Goal: Use online tool/utility: Utilize a website feature to perform a specific function

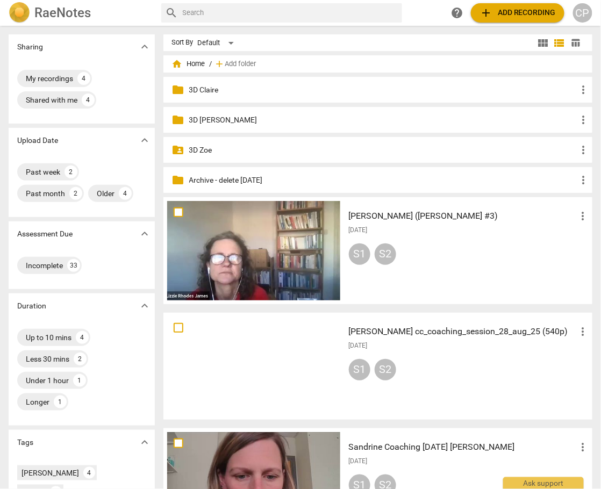
click at [213, 181] on p "Archive - delete [DATE]" at bounding box center [383, 180] width 389 height 11
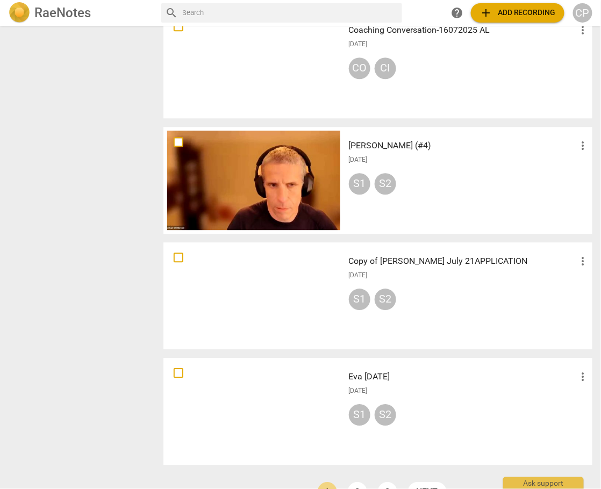
scroll to position [669, 0]
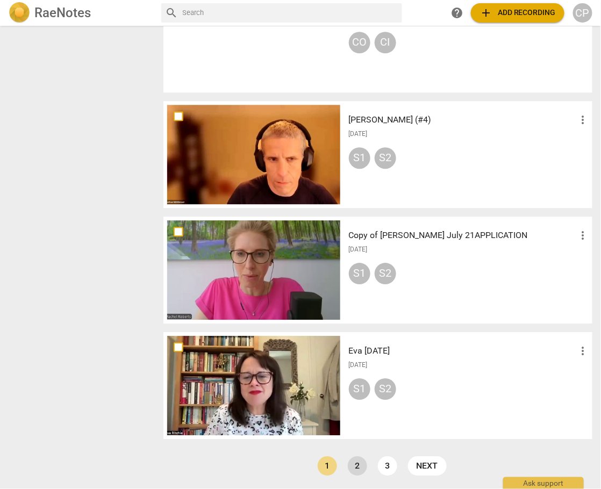
click at [356, 466] on link "2" at bounding box center [357, 465] width 19 height 19
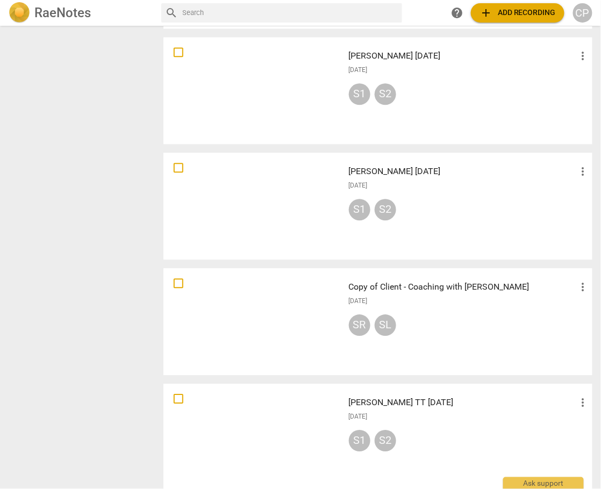
scroll to position [669, 0]
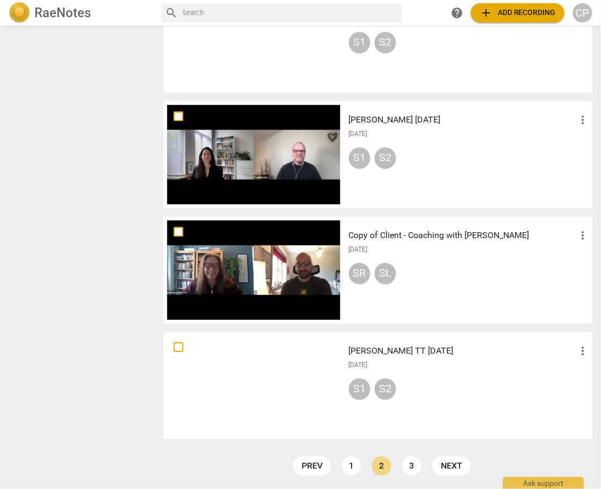
click at [406, 470] on link "3" at bounding box center [411, 465] width 19 height 19
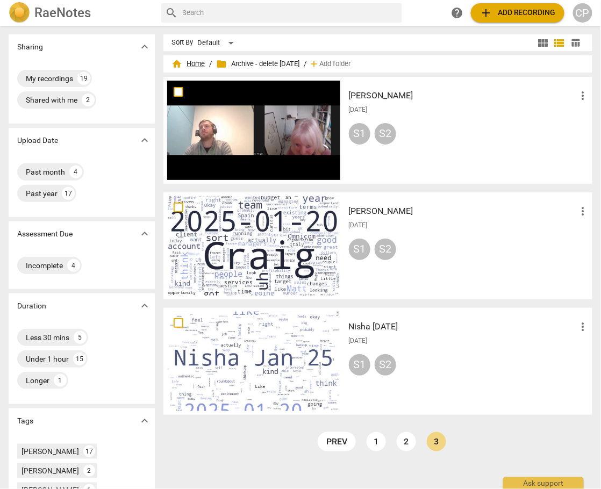
click at [193, 61] on span "home Home" at bounding box center [188, 64] width 33 height 11
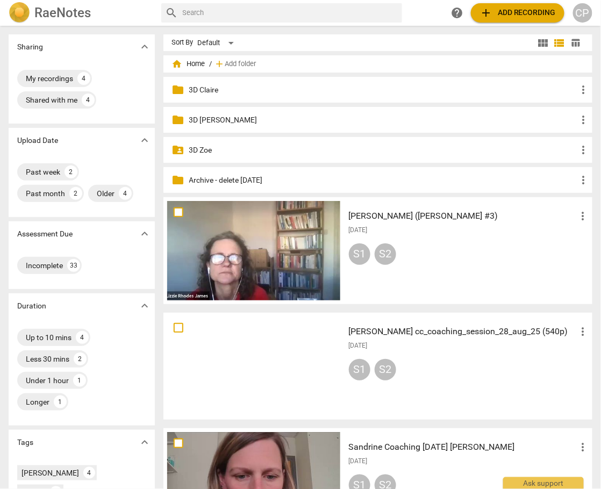
drag, startPoint x: 283, startPoint y: 27, endPoint x: 308, endPoint y: 54, distance: 37.6
click at [360, 214] on h3 "[PERSON_NAME] ([PERSON_NAME] #3)" at bounding box center [463, 216] width 228 height 13
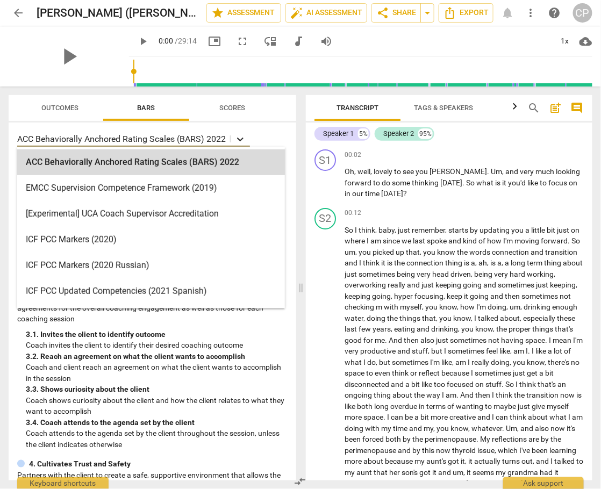
click at [241, 140] on icon at bounding box center [240, 140] width 6 height 4
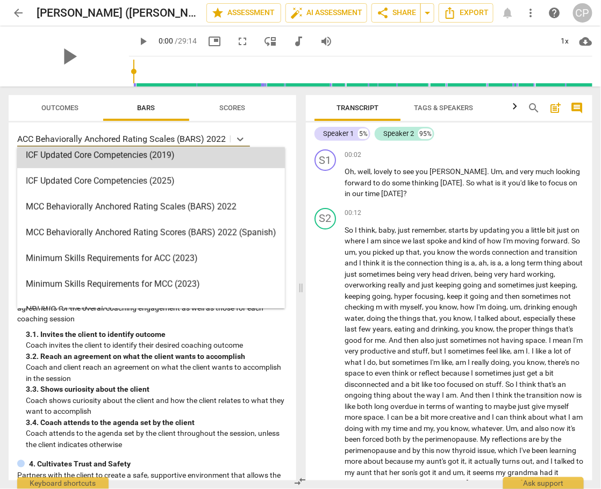
scroll to position [258, 0]
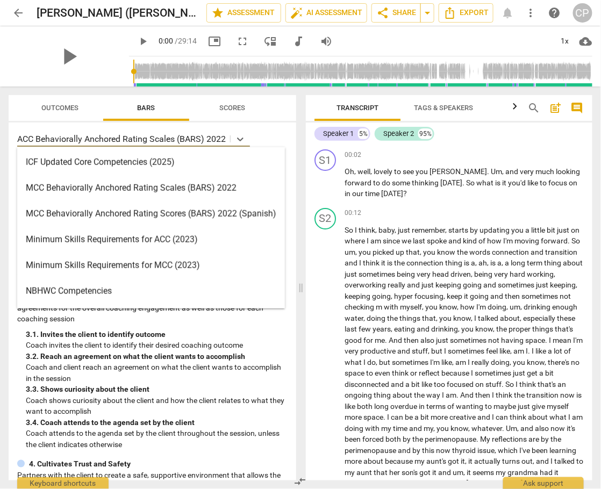
click at [130, 194] on div "MCC Behaviorally Anchored Rating Scales (BARS) 2022" at bounding box center [151, 188] width 268 height 26
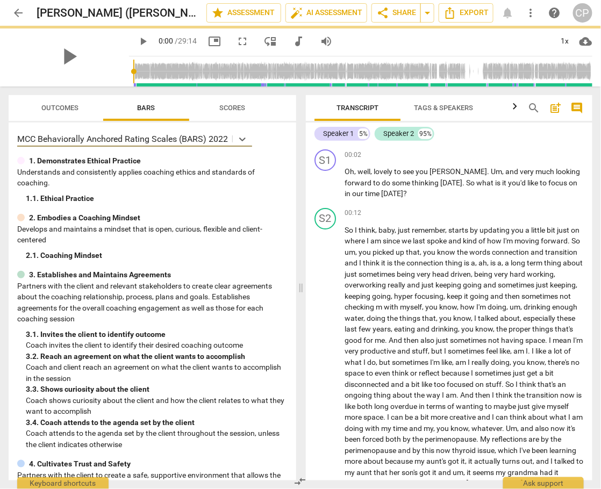
click at [529, 15] on span "more_vert" at bounding box center [531, 12] width 13 height 13
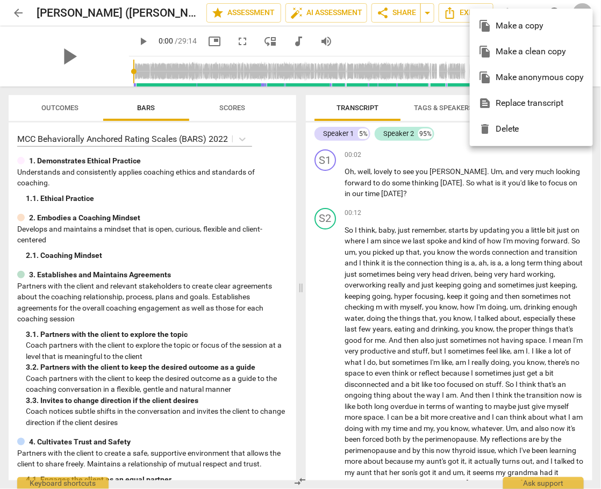
click at [319, 15] on div at bounding box center [300, 244] width 601 height 489
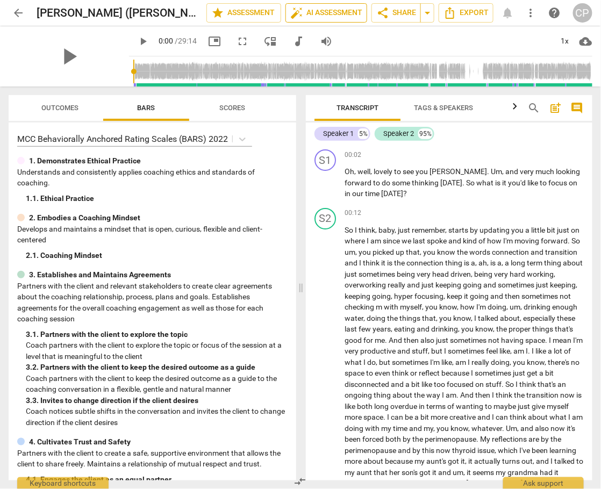
click at [321, 10] on span "auto_fix_high AI Assessment" at bounding box center [326, 12] width 72 height 13
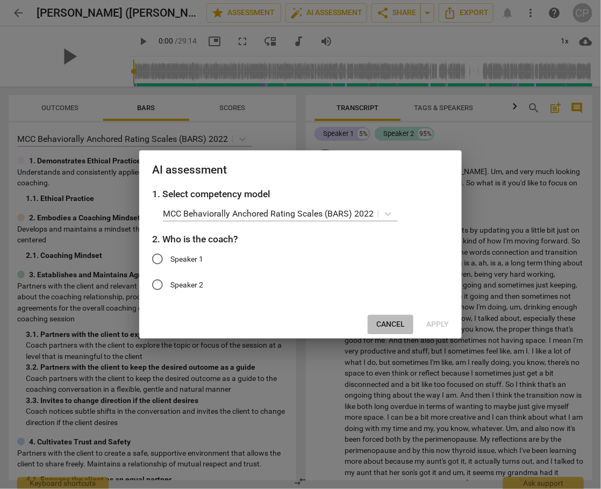
drag, startPoint x: 387, startPoint y: 332, endPoint x: 390, endPoint y: 325, distance: 7.0
click at [388, 332] on button "Cancel" at bounding box center [391, 324] width 46 height 19
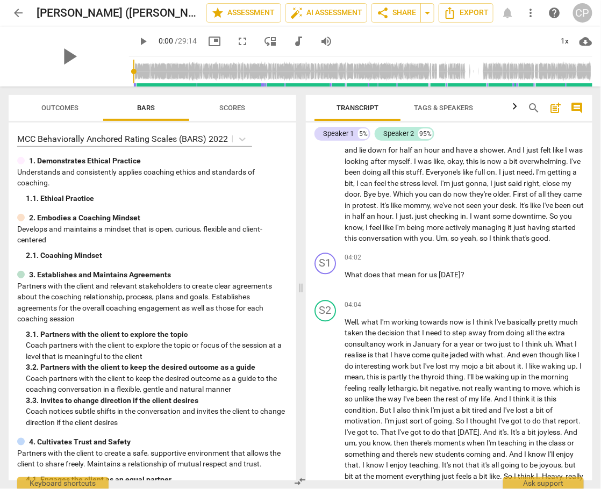
scroll to position [645, 0]
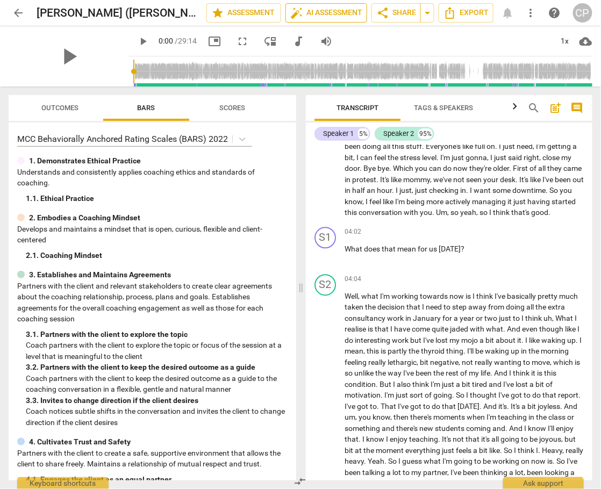
click at [317, 12] on span "auto_fix_high AI Assessment" at bounding box center [326, 12] width 72 height 13
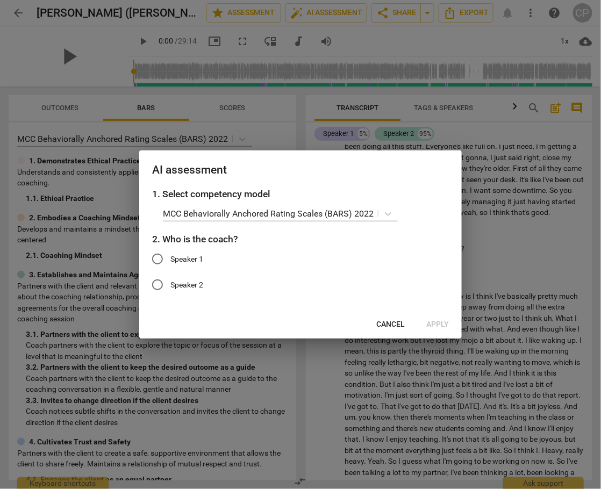
click at [159, 258] on input "Speaker 1" at bounding box center [158, 259] width 26 height 26
radio input "true"
click at [438, 326] on span "Apply" at bounding box center [437, 324] width 23 height 11
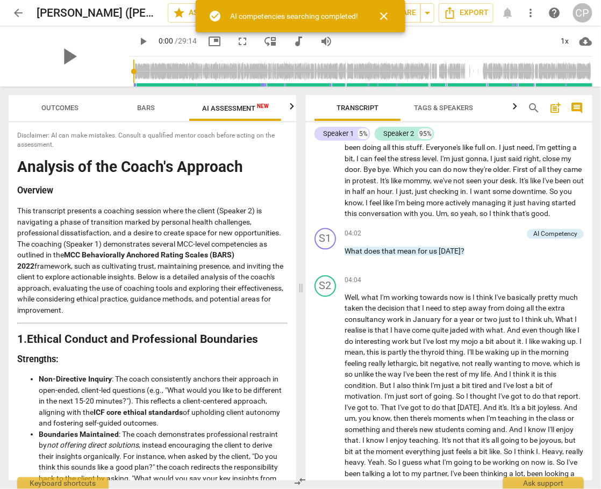
scroll to position [646, 0]
